Goal: Information Seeking & Learning: Learn about a topic

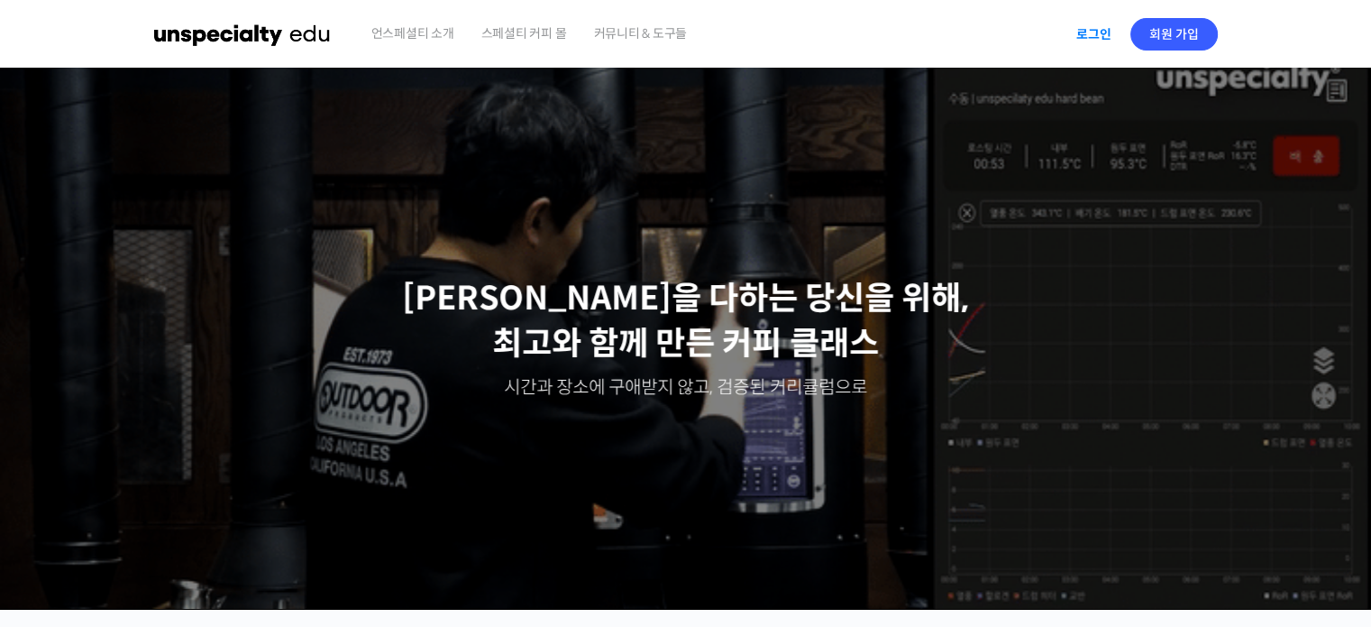
click at [1095, 26] on link "로그인" at bounding box center [1094, 34] width 57 height 41
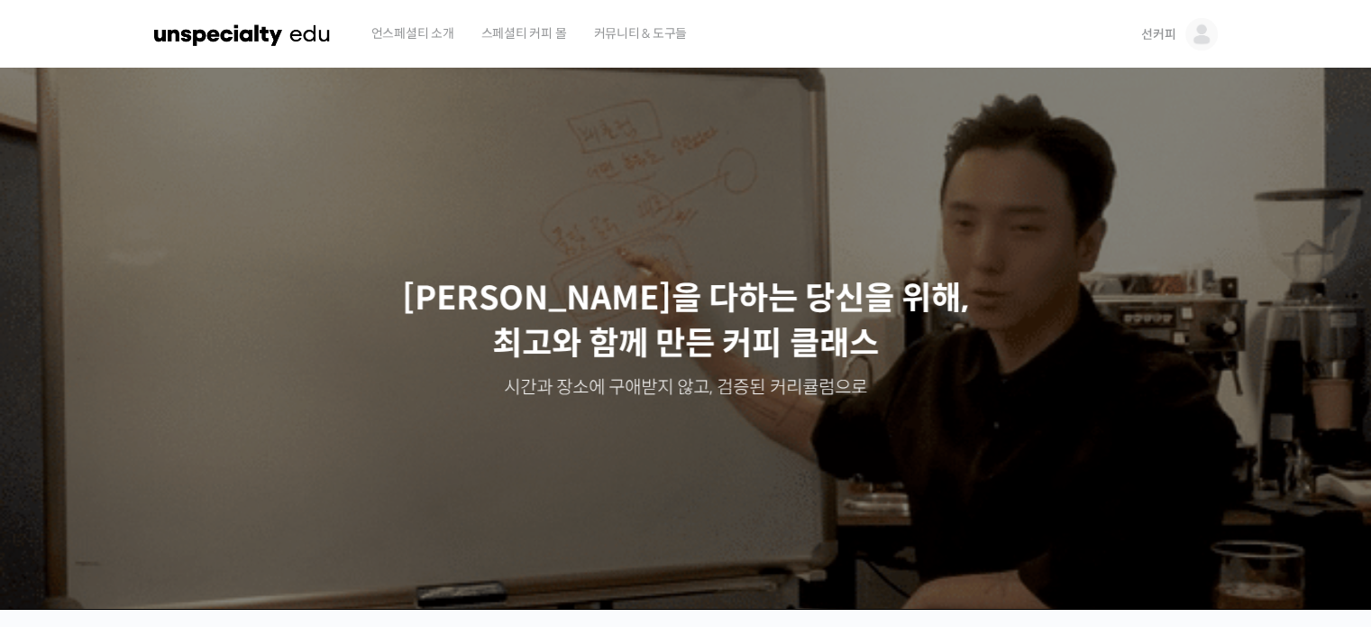
click at [1150, 32] on span "선커피" at bounding box center [1159, 34] width 34 height 16
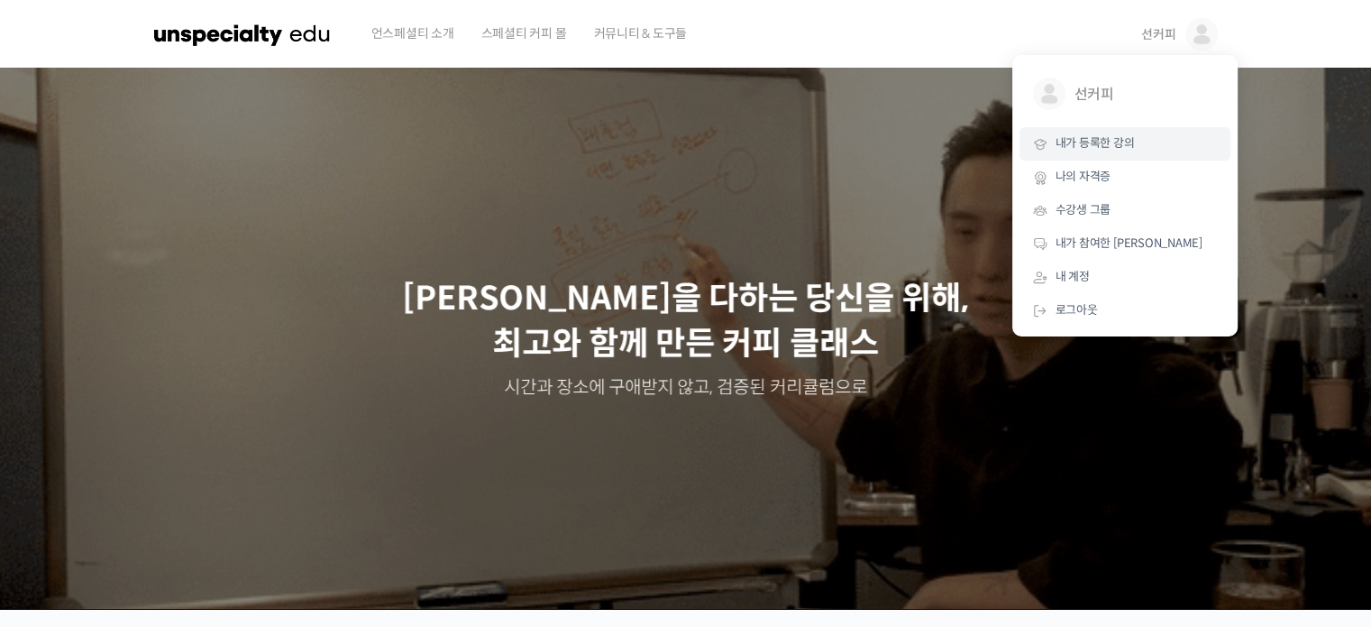
click at [1122, 142] on span "내가 등록한 강의" at bounding box center [1095, 142] width 79 height 15
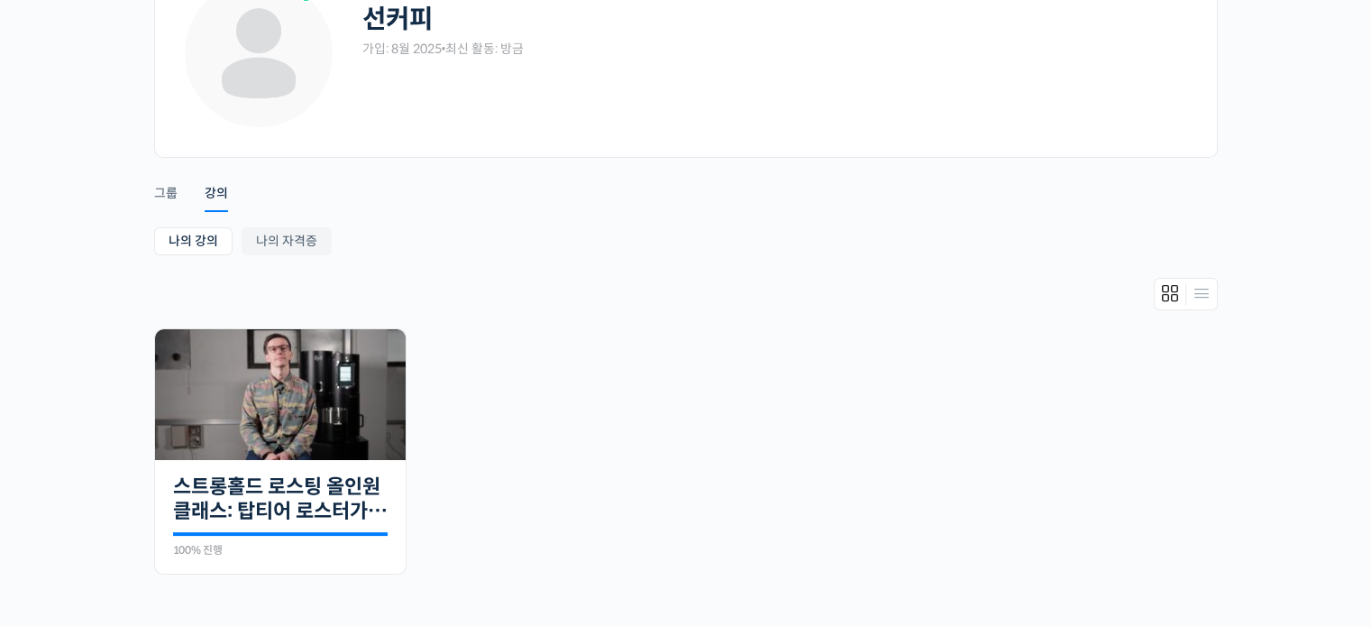
scroll to position [271, 0]
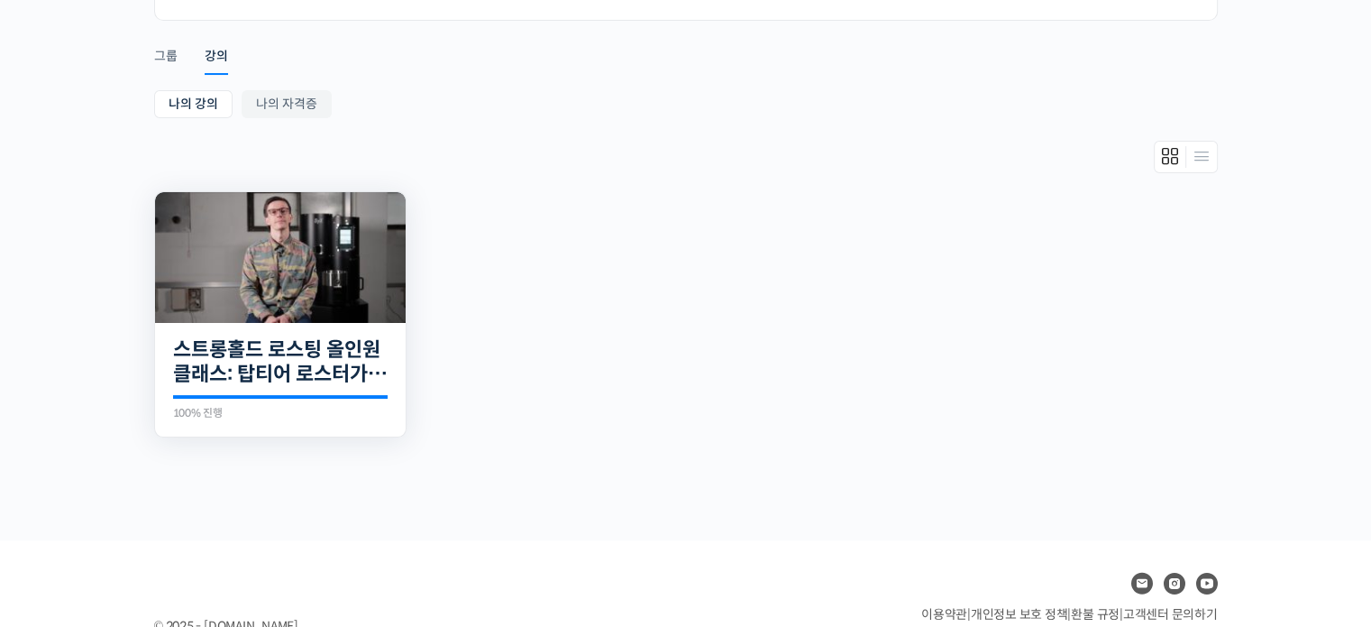
click at [325, 289] on img at bounding box center [280, 257] width 251 height 131
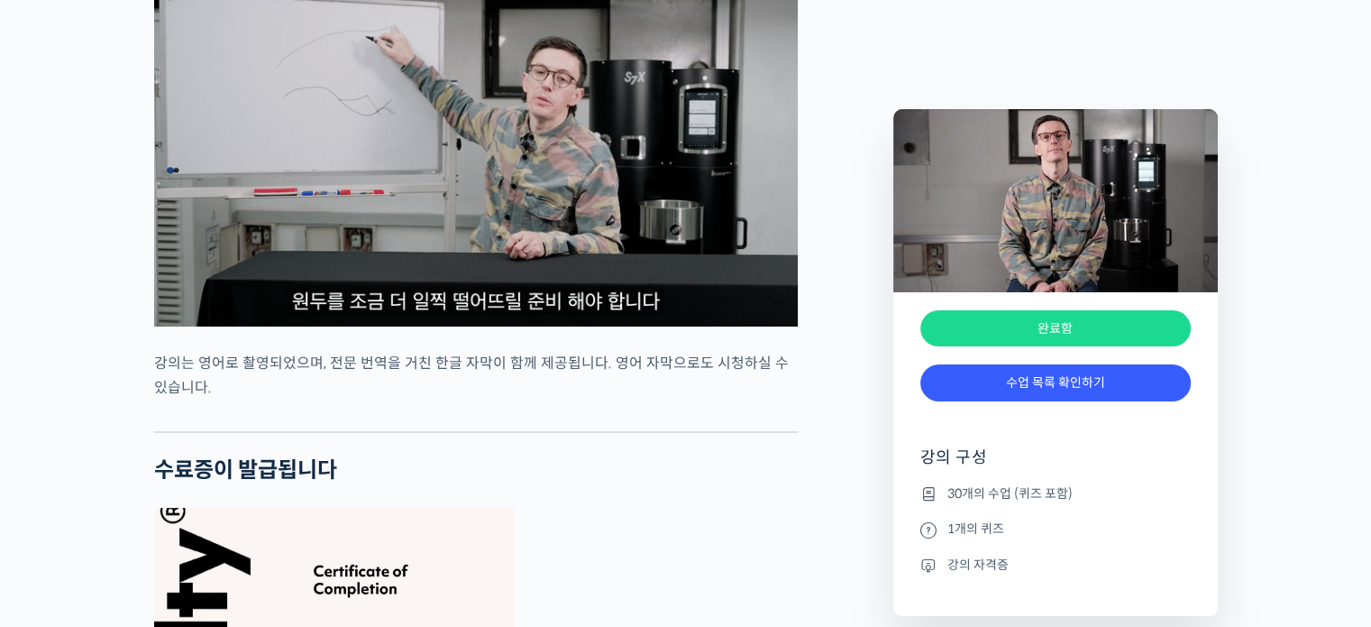
scroll to position [6380, 0]
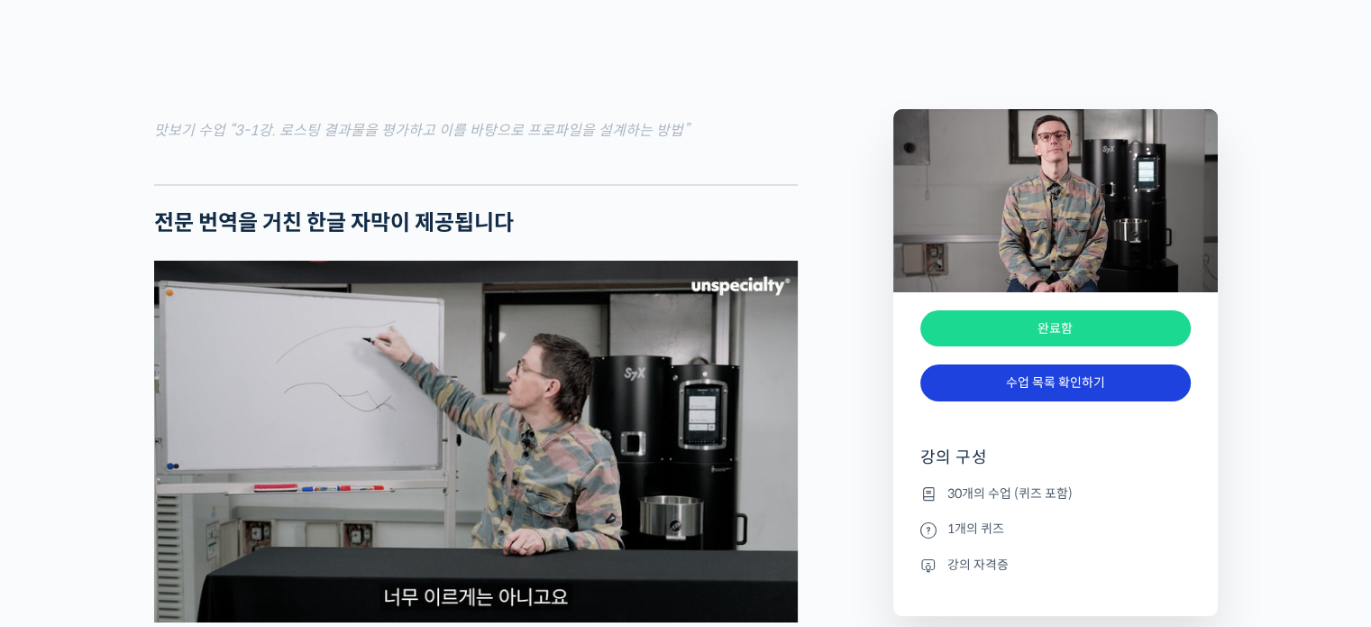
click at [1158, 374] on link "수업 목록 확인하기" at bounding box center [1056, 382] width 271 height 37
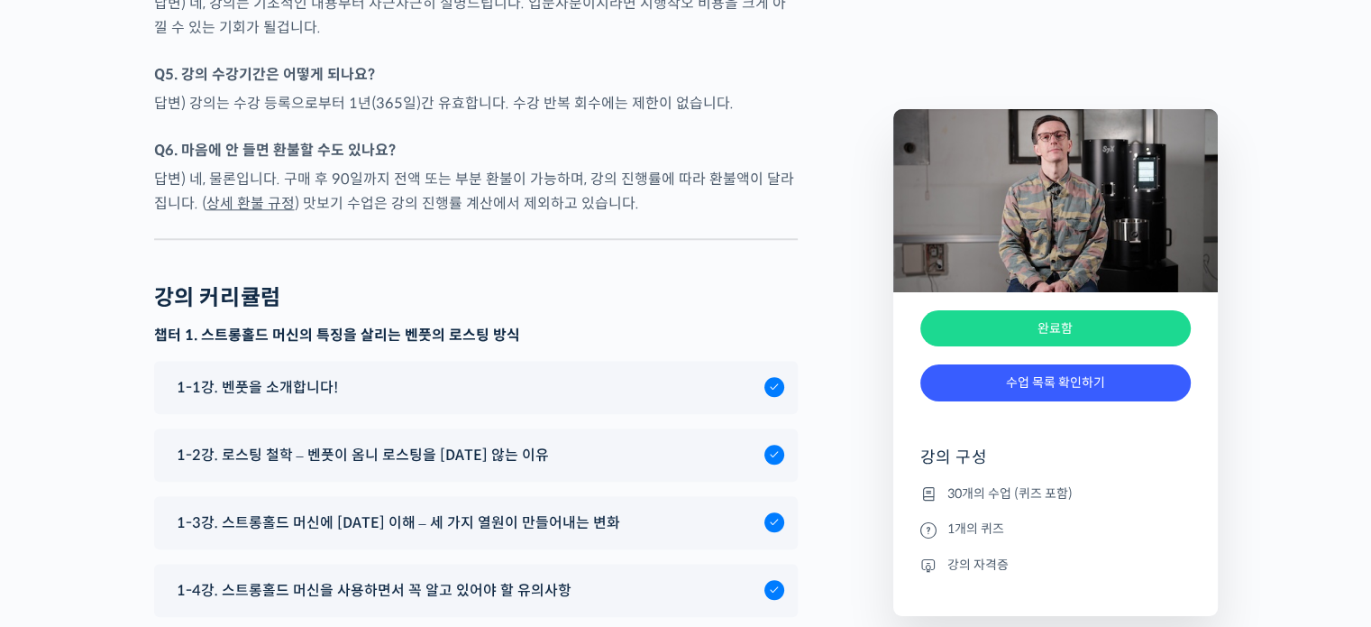
scroll to position [8869, 0]
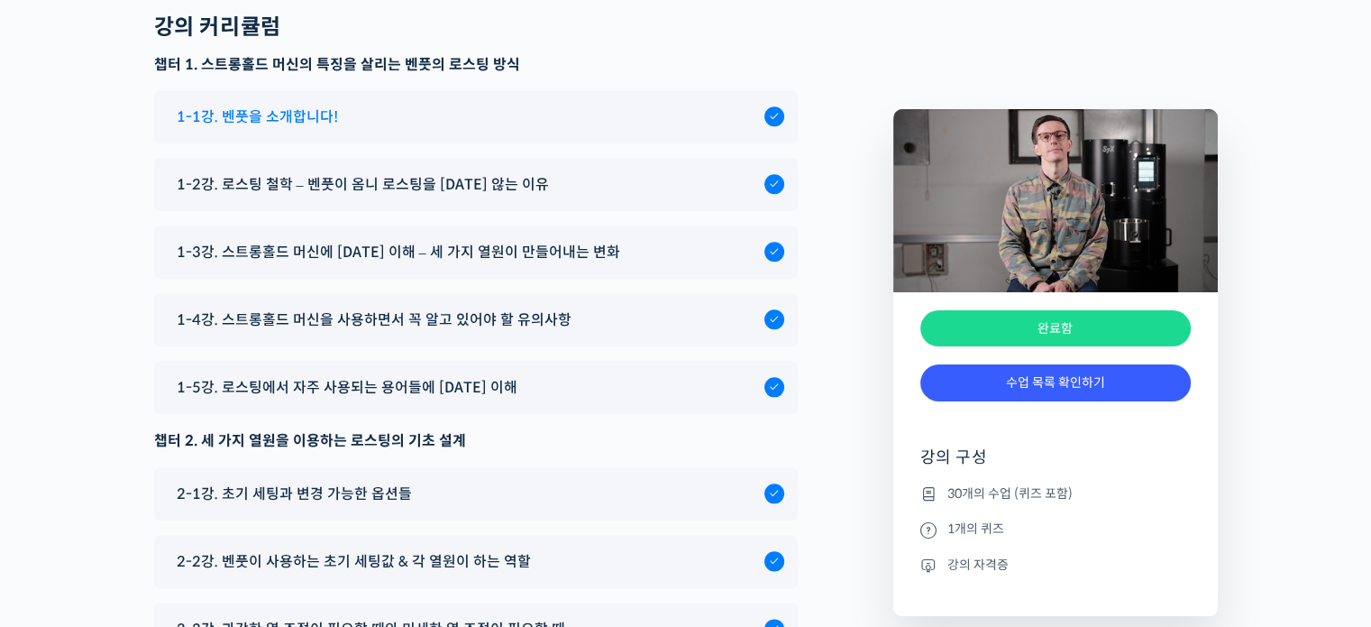
click at [292, 143] on div "1-1강. 벤풋을 소개합니다!" at bounding box center [476, 116] width 644 height 53
click at [336, 129] on div "1-1강. 벤풋을 소개합니다!" at bounding box center [466, 117] width 597 height 24
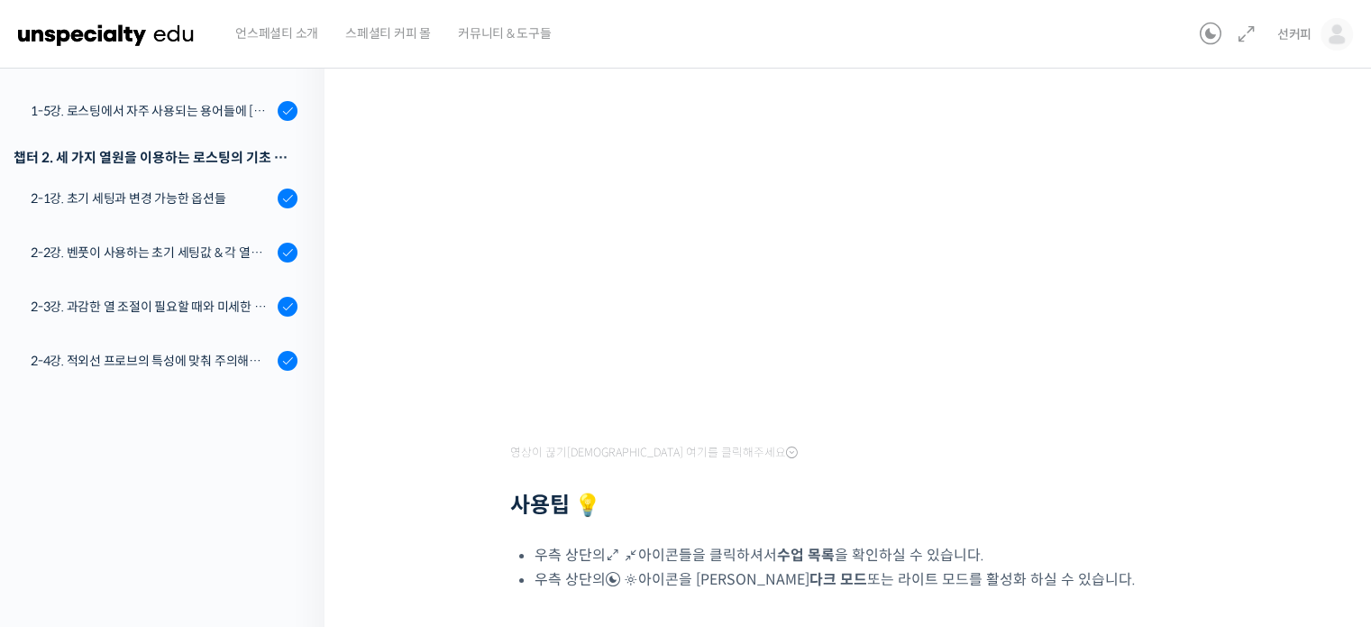
scroll to position [271, 0]
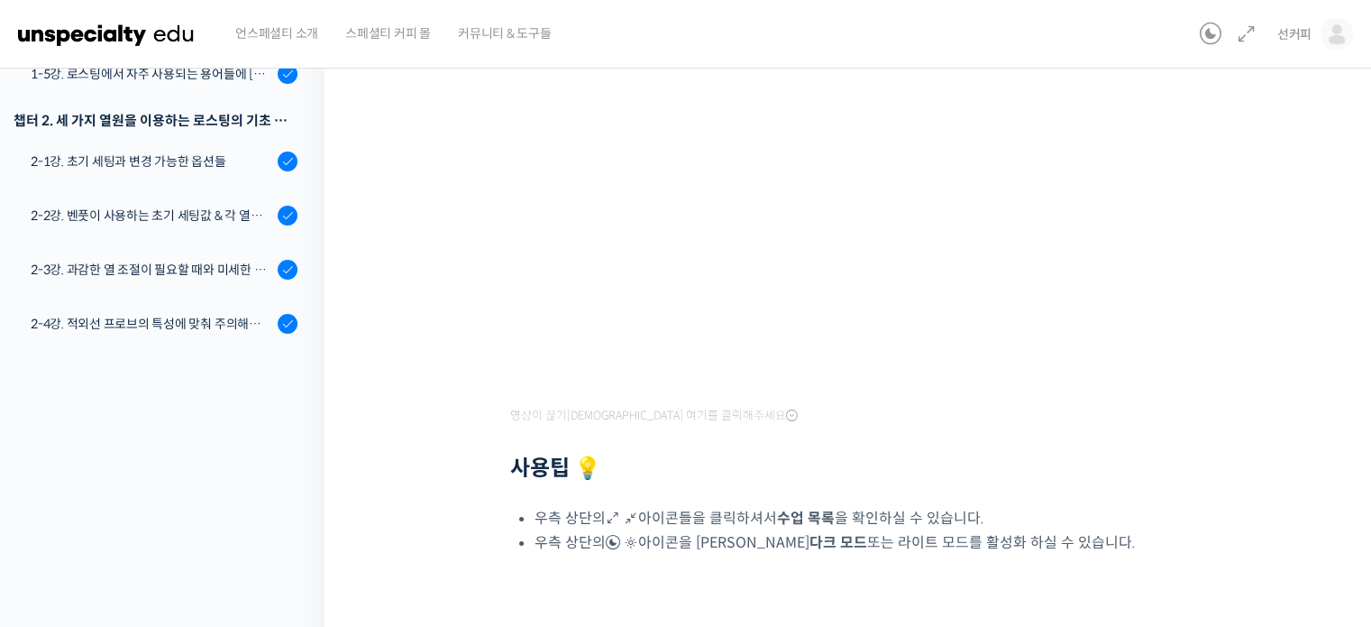
click at [1288, 159] on div "스트롱홀드 로스팅 올인원 클래스: 탑티어 로스터가 알려주는 스트롱홀드 A to Z 가이드 1-1강. 벤풋을 소개합니다! 완료함 수업 1 / 3…" at bounding box center [853, 224] width 876 height 827
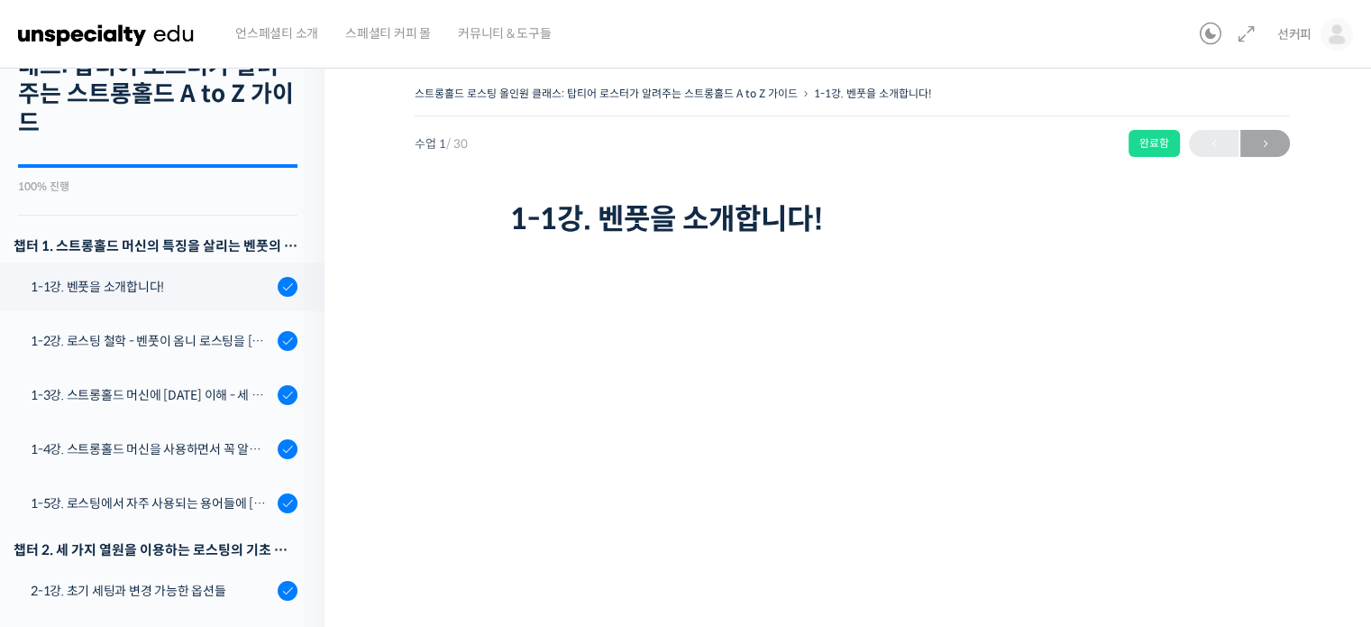
scroll to position [0, 0]
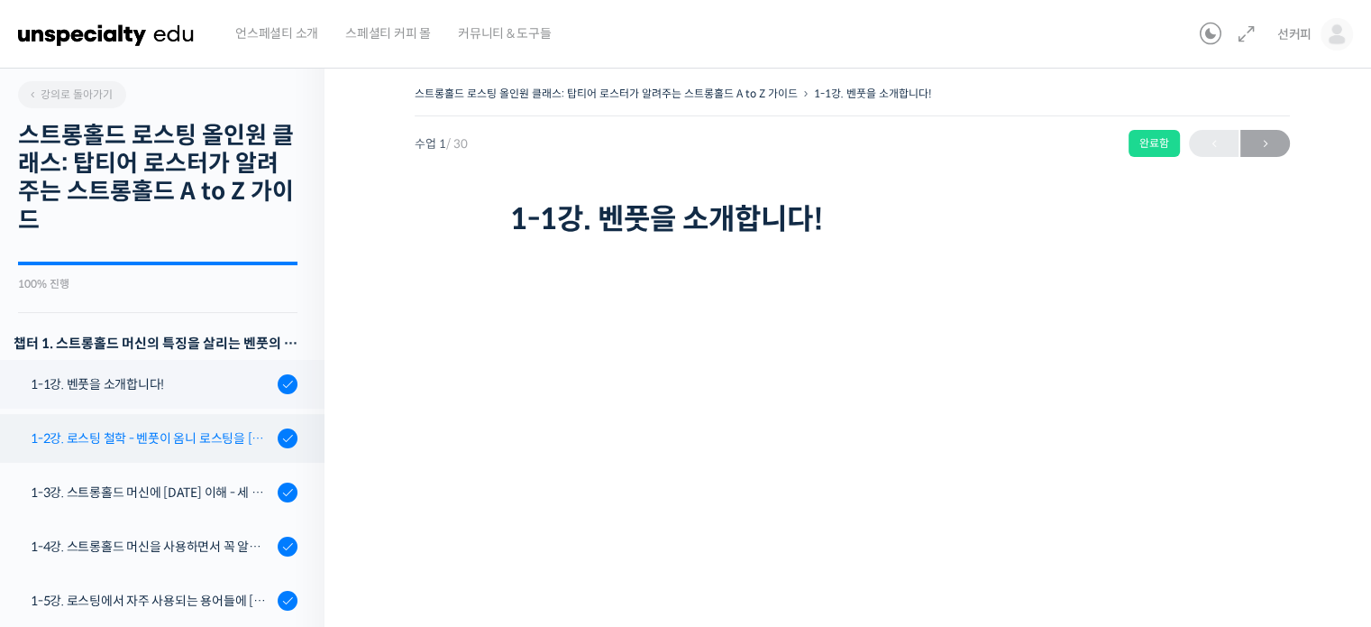
click at [224, 446] on div "1-2강. 로스팅 철학 - 벤풋이 옴니 로스팅을 [DATE] 않는 이유" at bounding box center [152, 438] width 242 height 20
